Goal: Transaction & Acquisition: Purchase product/service

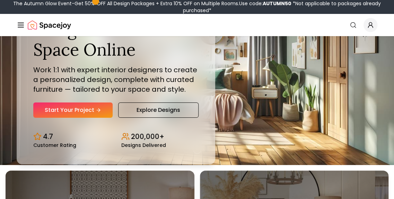
scroll to position [35, 0]
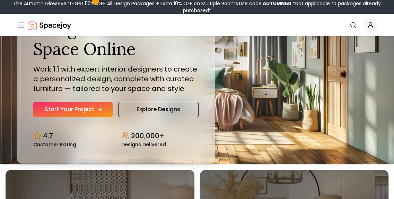
click at [98, 109] on icon "Hero section" at bounding box center [99, 109] width 3 height 0
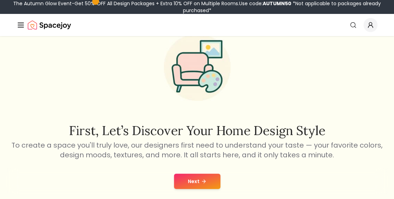
scroll to position [69, 0]
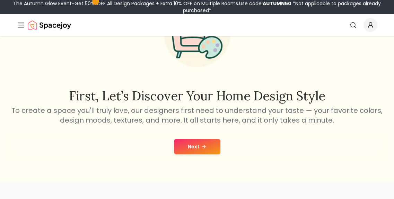
click at [191, 142] on button "Next" at bounding box center [197, 146] width 46 height 15
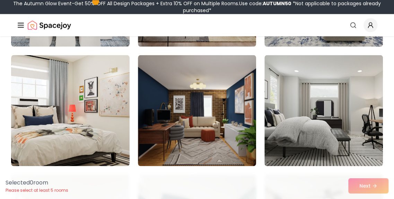
scroll to position [1734, 0]
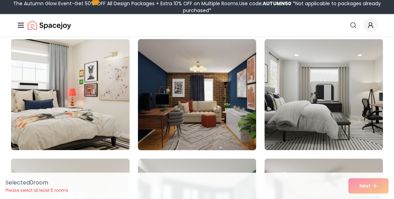
click at [171, 85] on img at bounding box center [197, 94] width 125 height 117
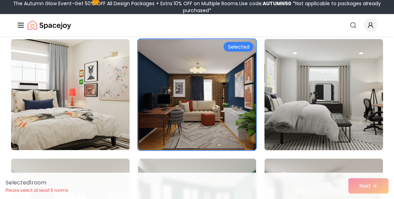
click at [303, 131] on img at bounding box center [324, 94] width 125 height 117
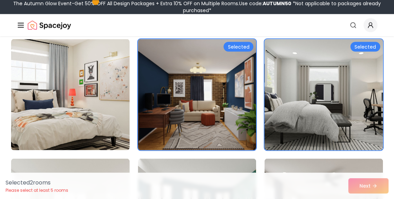
click at [303, 131] on img at bounding box center [324, 94] width 125 height 117
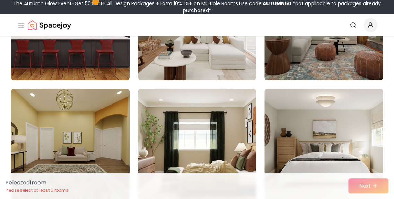
scroll to position [1457, 0]
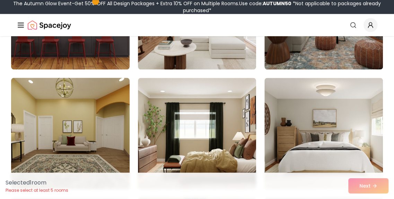
click at [100, 106] on img at bounding box center [70, 133] width 125 height 117
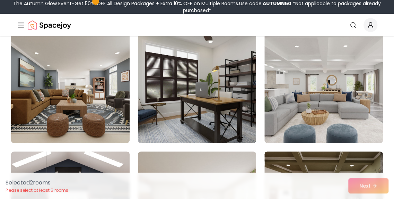
scroll to position [1249, 0]
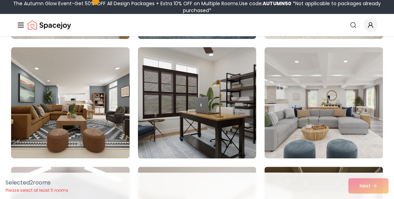
click at [187, 105] on img at bounding box center [197, 102] width 125 height 117
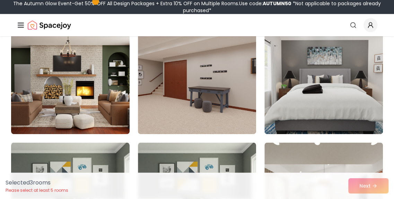
scroll to position [312, 0]
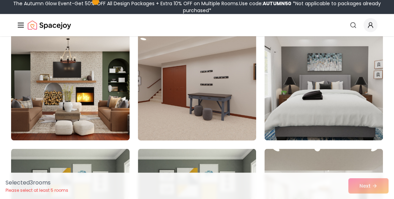
click at [185, 103] on img at bounding box center [197, 84] width 125 height 117
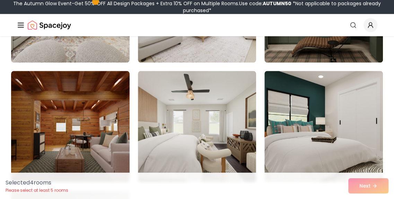
scroll to position [2671, 0]
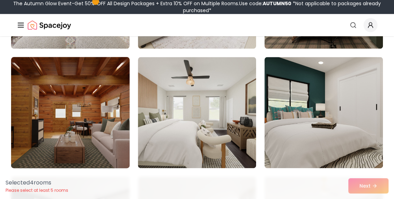
click at [89, 97] on img at bounding box center [70, 112] width 125 height 117
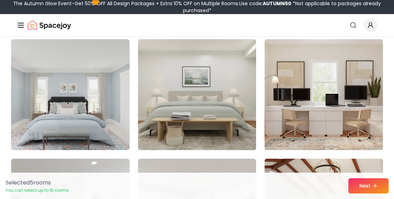
scroll to position [2948, 0]
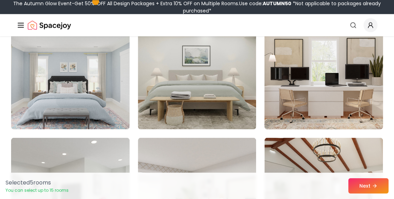
click at [311, 97] on img at bounding box center [324, 73] width 125 height 117
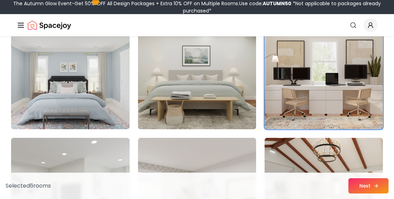
click at [383, 188] on button "Next" at bounding box center [369, 185] width 40 height 15
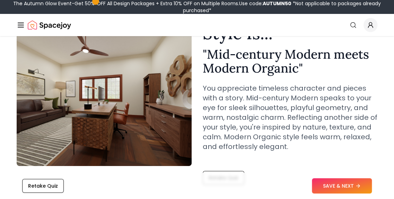
scroll to position [69, 0]
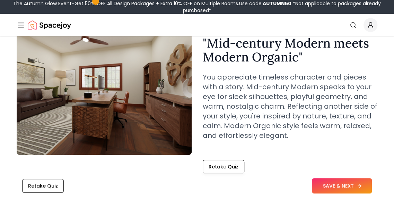
click at [326, 185] on button "SAVE & NEXT" at bounding box center [342, 185] width 60 height 15
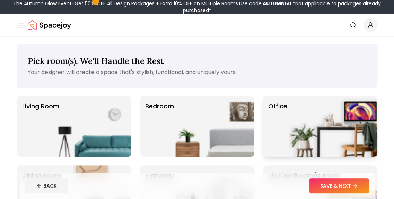
click at [329, 121] on img at bounding box center [333, 126] width 89 height 61
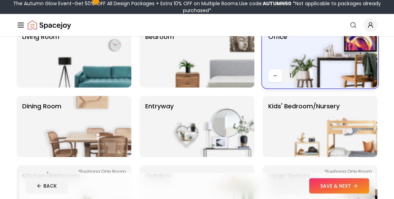
scroll to position [35, 0]
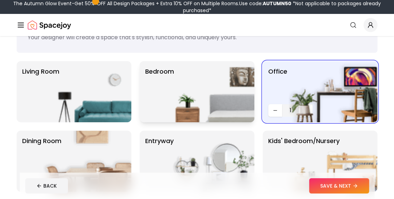
click at [202, 93] on img at bounding box center [210, 91] width 89 height 61
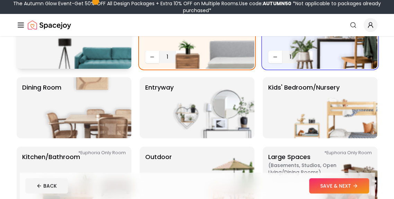
scroll to position [104, 0]
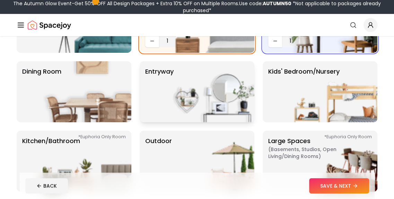
click at [200, 91] on img at bounding box center [210, 91] width 89 height 61
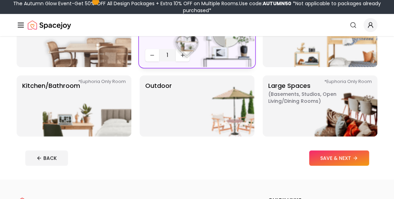
scroll to position [173, 0]
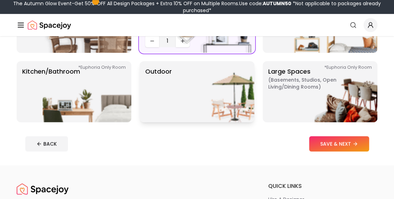
click at [174, 95] on img at bounding box center [210, 91] width 89 height 61
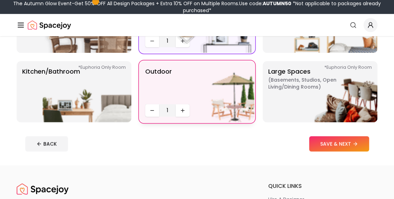
click at [180, 112] on img at bounding box center [210, 91] width 89 height 61
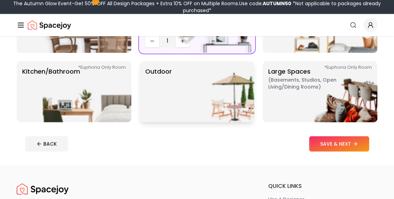
click at [178, 106] on img at bounding box center [210, 91] width 89 height 61
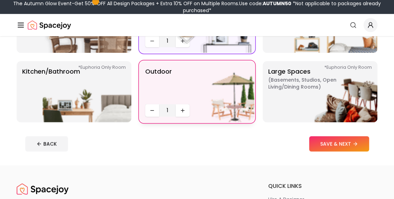
click at [169, 110] on img at bounding box center [210, 91] width 89 height 61
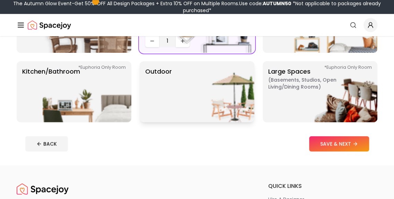
click at [175, 109] on img at bounding box center [210, 91] width 89 height 61
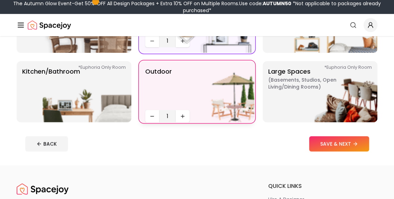
click at [176, 111] on img at bounding box center [210, 91] width 89 height 61
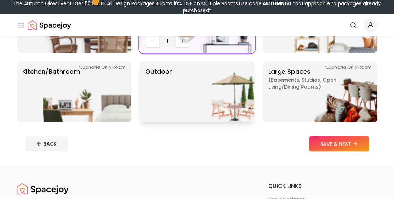
click at [176, 111] on img at bounding box center [210, 91] width 89 height 61
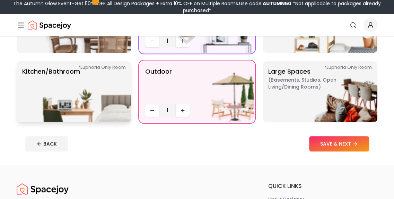
click at [115, 97] on img at bounding box center [87, 91] width 89 height 61
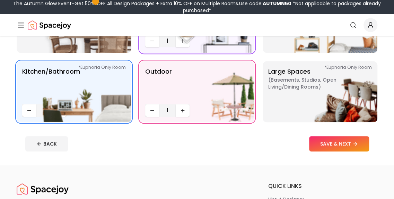
click at [318, 141] on button "SAVE & NEXT" at bounding box center [339, 143] width 60 height 15
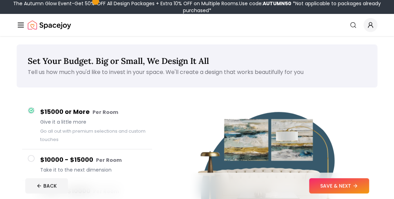
scroll to position [35, 0]
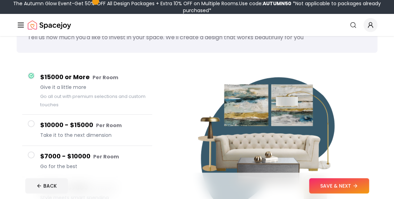
click at [28, 122] on div at bounding box center [31, 123] width 7 height 7
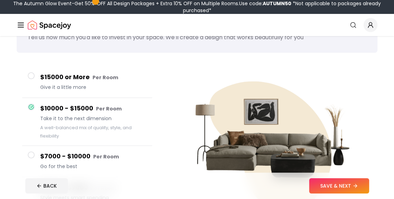
click at [28, 156] on div at bounding box center [31, 154] width 7 height 7
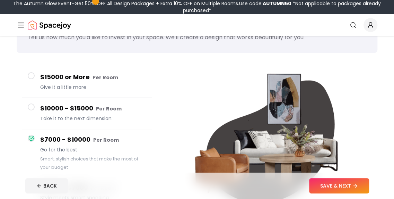
click at [34, 76] on span at bounding box center [31, 75] width 7 height 7
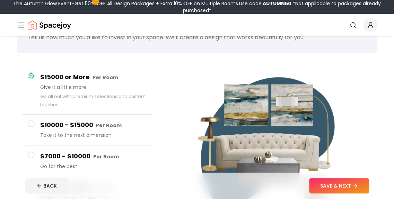
click at [33, 152] on span at bounding box center [31, 154] width 7 height 7
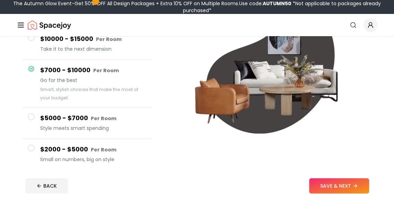
scroll to position [139, 0]
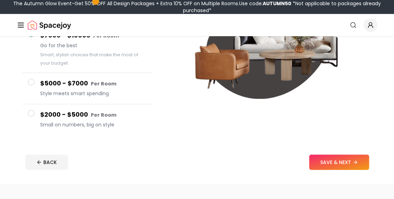
click at [28, 109] on button "$2000 - $5000 Per Room Small on numbers, big on style" at bounding box center [87, 119] width 130 height 31
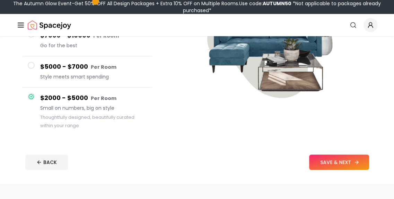
click at [337, 165] on button "SAVE & NEXT" at bounding box center [339, 161] width 60 height 15
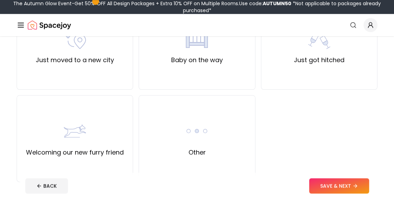
scroll to position [312, 0]
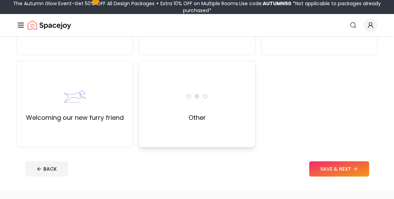
click at [172, 91] on div "Other" at bounding box center [197, 103] width 117 height 87
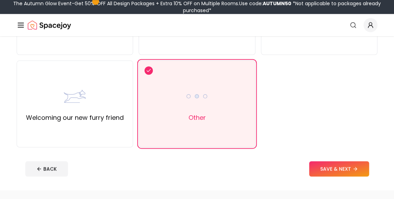
click at [317, 165] on button "SAVE & NEXT" at bounding box center [339, 168] width 60 height 15
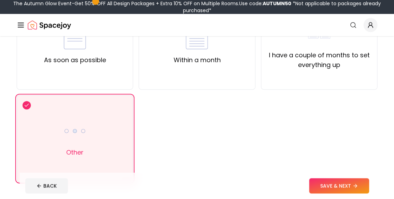
scroll to position [104, 0]
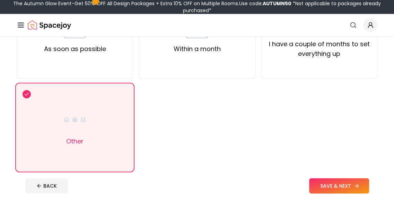
click at [335, 183] on button "SAVE & NEXT" at bounding box center [339, 185] width 60 height 15
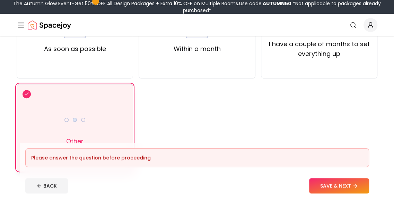
click at [114, 111] on div "Other" at bounding box center [75, 127] width 117 height 87
click at [314, 187] on button "SAVE & NEXT" at bounding box center [339, 185] width 60 height 15
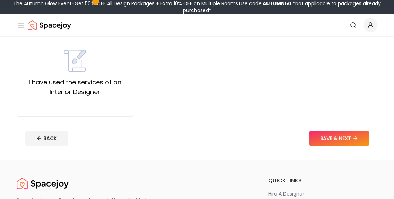
scroll to position [173, 0]
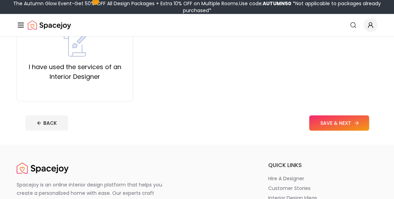
click at [319, 121] on button "SAVE & NEXT" at bounding box center [339, 122] width 60 height 15
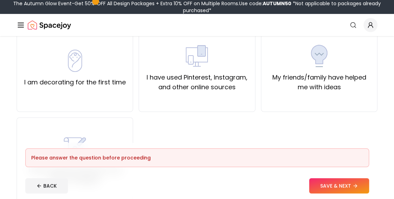
scroll to position [35, 0]
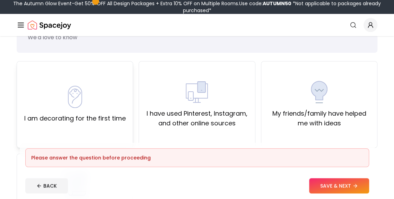
click at [93, 87] on div "I am decorating for the first time" at bounding box center [75, 104] width 102 height 37
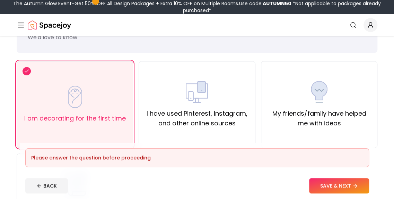
click at [335, 188] on button "SAVE & NEXT" at bounding box center [339, 185] width 60 height 15
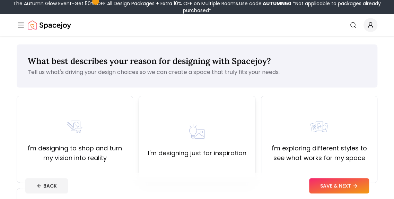
click at [200, 129] on img at bounding box center [197, 131] width 22 height 22
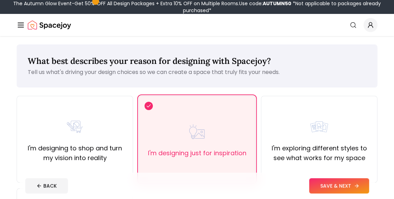
click at [334, 186] on button "SAVE & NEXT" at bounding box center [339, 185] width 60 height 15
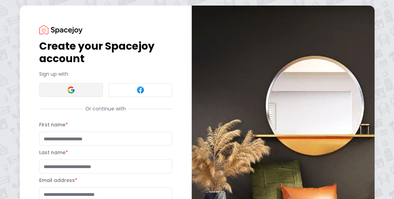
click at [76, 88] on button at bounding box center [71, 90] width 64 height 14
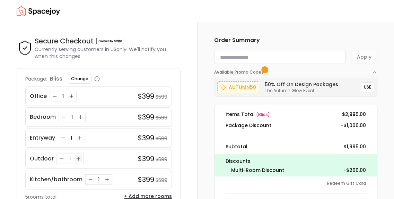
click at [78, 156] on icon "Increase quantity for Outdoor" at bounding box center [79, 159] width 6 height 6
click at [107, 179] on icon "Increase quantity for Kitchen/bathroom" at bounding box center [106, 179] width 3 height 0
click at [368, 85] on button "USE" at bounding box center [368, 87] width 14 height 10
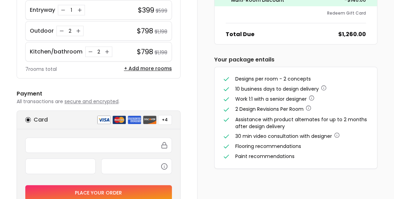
scroll to position [139, 0]
